Goal: Connect with others: Connect with others

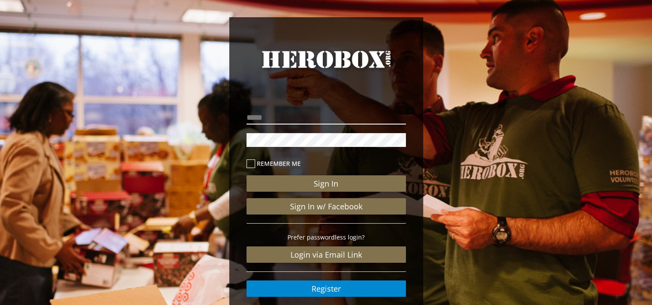
click at [260, 114] on input "email" at bounding box center [325, 118] width 159 height 14
type input "**********"
click at [253, 162] on icon at bounding box center [250, 163] width 9 height 9
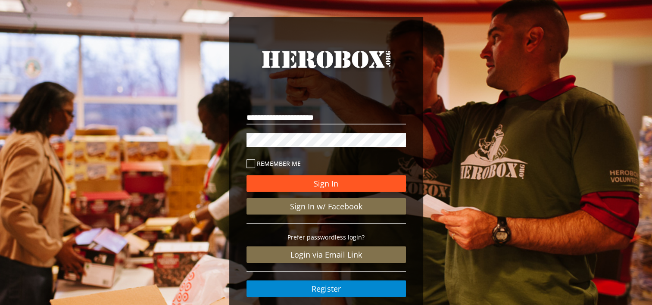
click at [330, 183] on button "Sign In" at bounding box center [325, 183] width 159 height 16
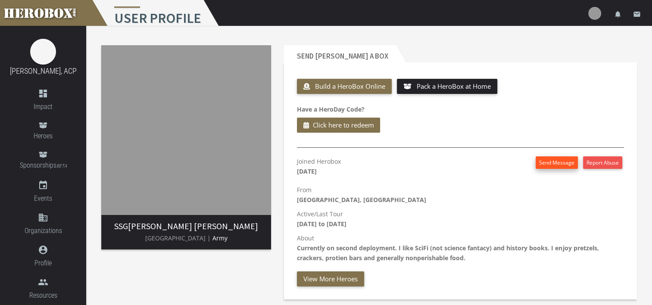
click at [543, 162] on button "Send Message" at bounding box center [556, 162] width 42 height 12
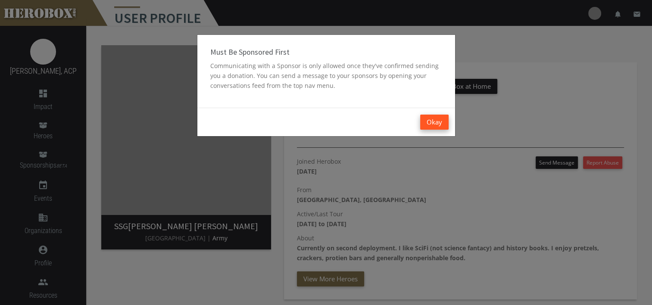
click at [438, 121] on button "Okay" at bounding box center [434, 122] width 28 height 15
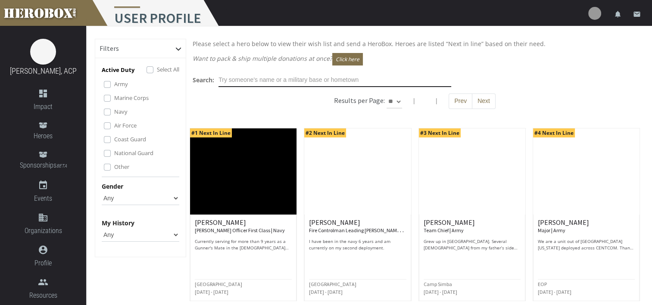
click at [231, 78] on input "text" at bounding box center [334, 80] width 233 height 14
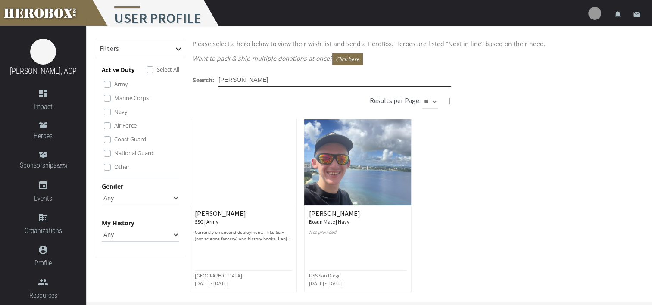
type input "Connor"
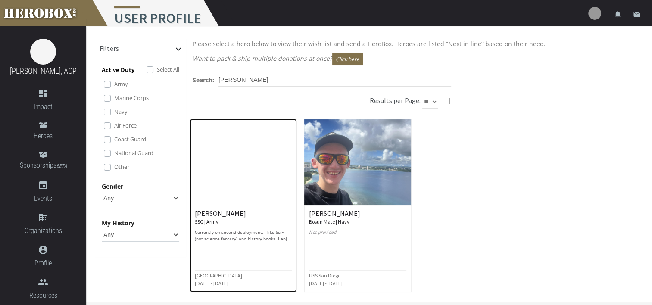
click at [227, 235] on p "Currently on second deployment. I like SciFi (not science fantacy) and history …" at bounding box center [243, 235] width 97 height 13
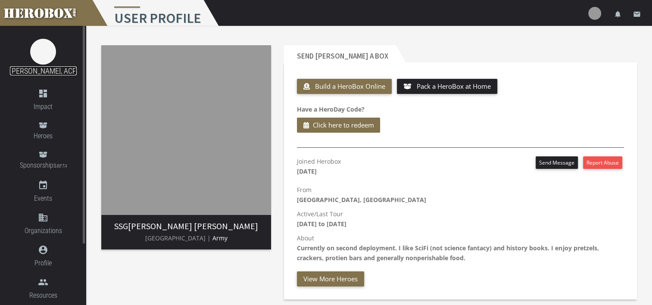
click at [35, 69] on link "[PERSON_NAME], ACP" at bounding box center [43, 70] width 67 height 9
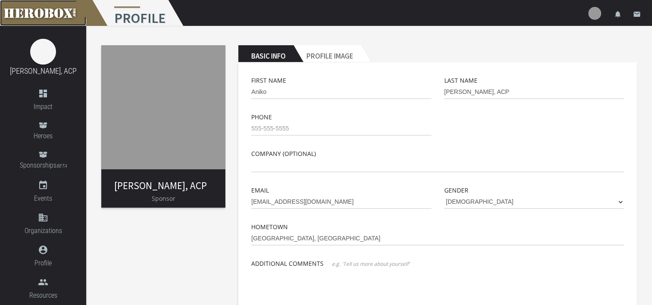
click at [54, 14] on link at bounding box center [43, 13] width 86 height 26
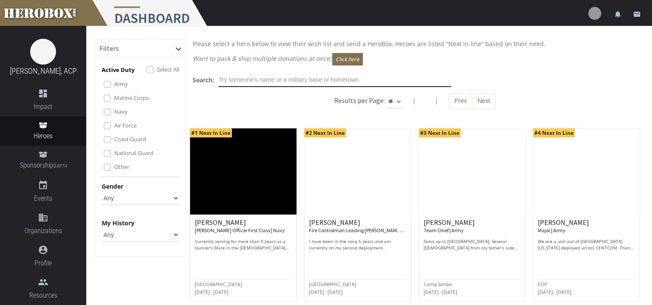
click at [256, 80] on input "text" at bounding box center [334, 80] width 233 height 14
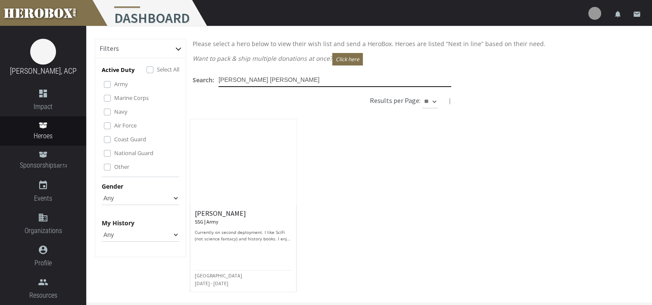
type input "[PERSON_NAME] [PERSON_NAME]"
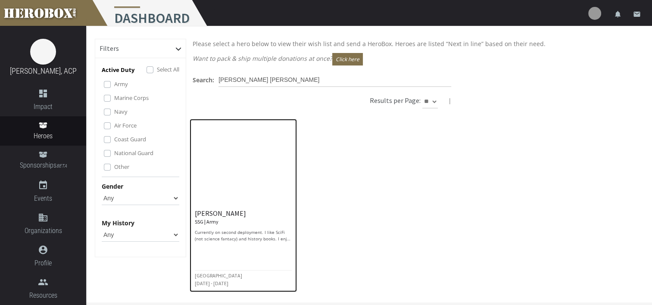
click at [246, 219] on h6 "[PERSON_NAME] SSG | Army" at bounding box center [243, 217] width 97 height 15
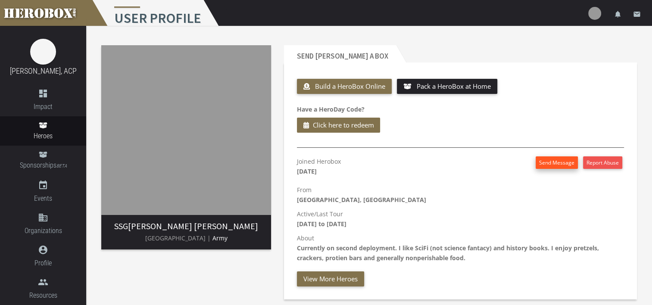
click at [556, 162] on button "Send Message" at bounding box center [556, 162] width 42 height 12
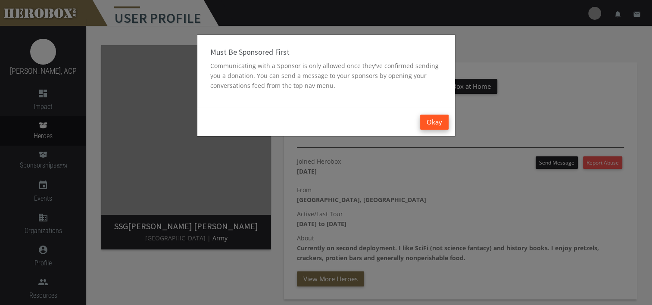
click at [436, 119] on button "Okay" at bounding box center [434, 122] width 28 height 15
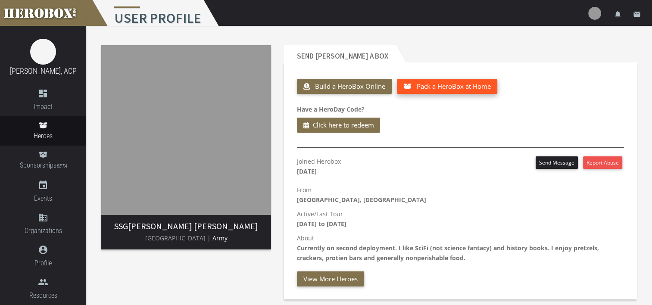
click at [427, 88] on span "Pack a HeroBox at Home" at bounding box center [453, 86] width 74 height 9
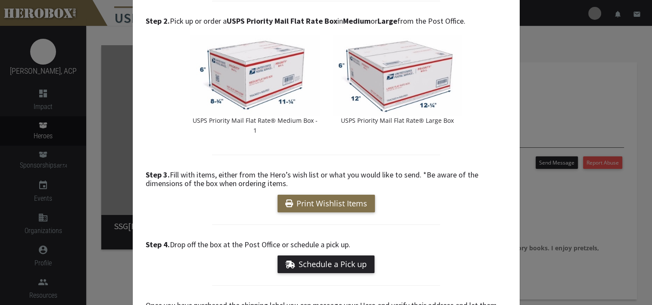
scroll to position [189, 0]
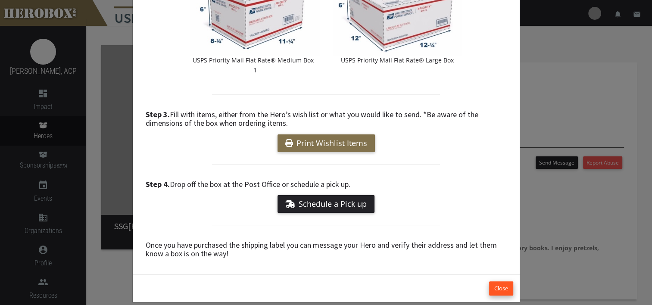
click at [489, 281] on button "Close" at bounding box center [501, 288] width 24 height 14
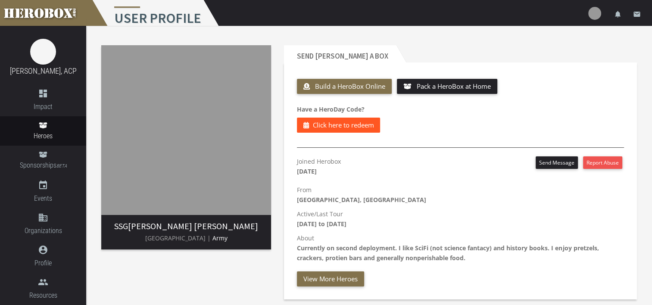
click at [326, 124] on span "Click here to redeem" at bounding box center [342, 125] width 61 height 11
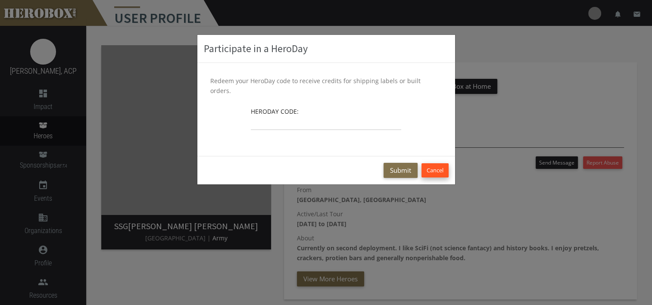
click at [426, 163] on button "Cancel" at bounding box center [434, 170] width 27 height 14
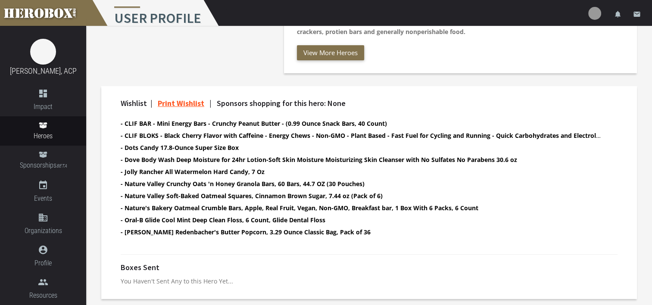
scroll to position [54, 0]
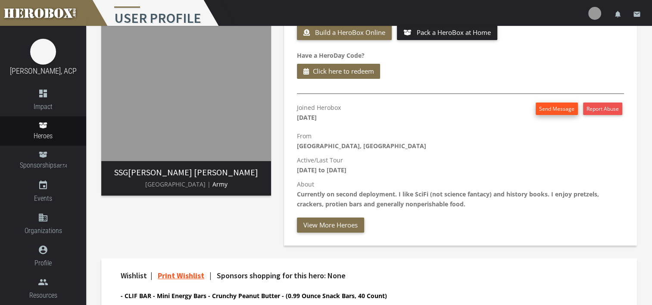
click at [551, 114] on button "Send Message" at bounding box center [556, 108] width 42 height 12
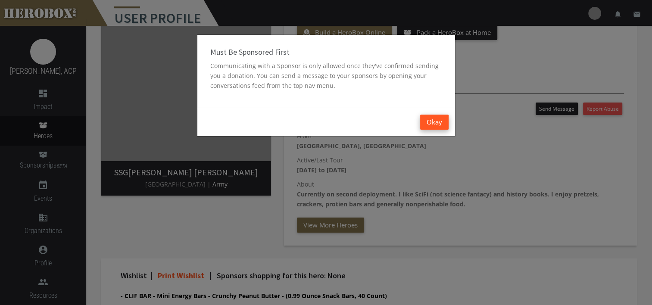
click at [438, 123] on button "Okay" at bounding box center [434, 122] width 28 height 15
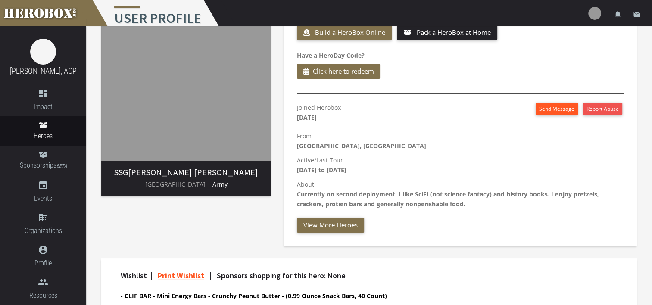
scroll to position [0, 0]
